Goal: Navigation & Orientation: Find specific page/section

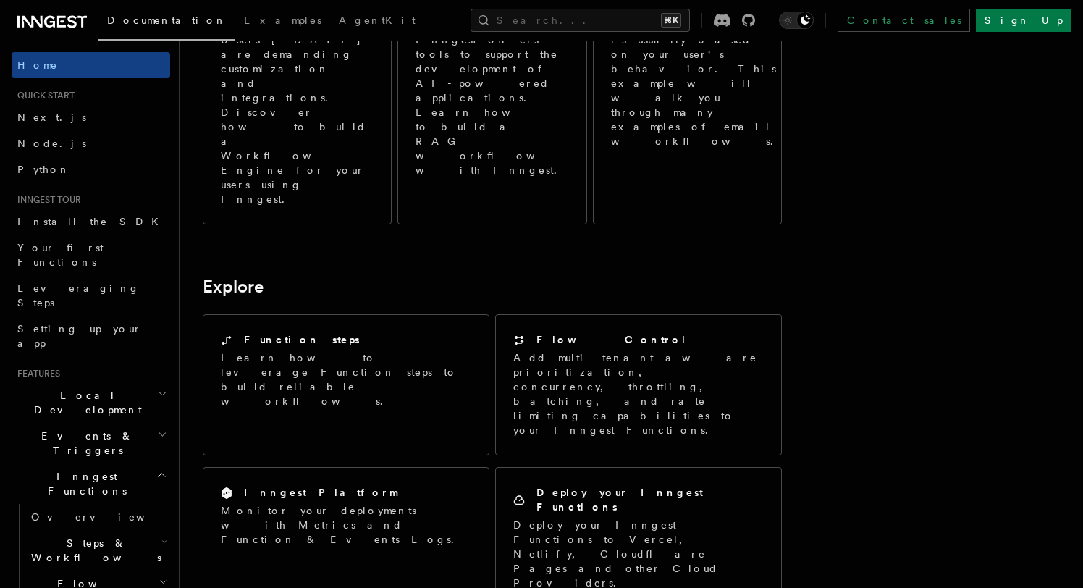
scroll to position [1260, 0]
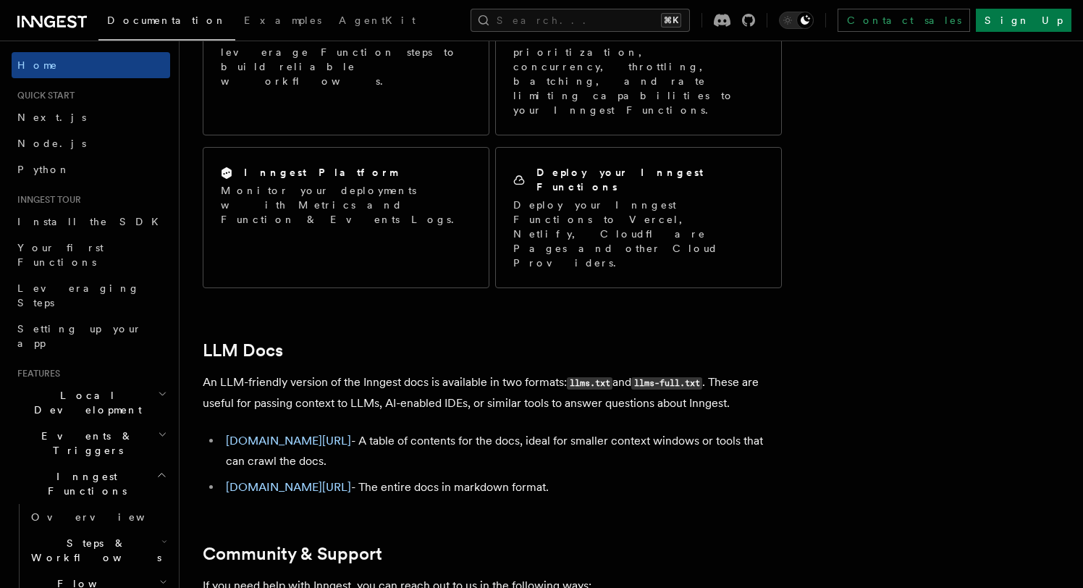
click at [62, 20] on icon at bounding box center [62, 21] width 4 height 2
click at [643, 576] on p "If you need help with Inngest, you can reach out to us in the following ways:" at bounding box center [492, 586] width 579 height 20
click at [645, 576] on p "If you need help with Inngest, you can reach out to us in the following ways:" at bounding box center [492, 586] width 579 height 20
